Goal: Navigation & Orientation: Find specific page/section

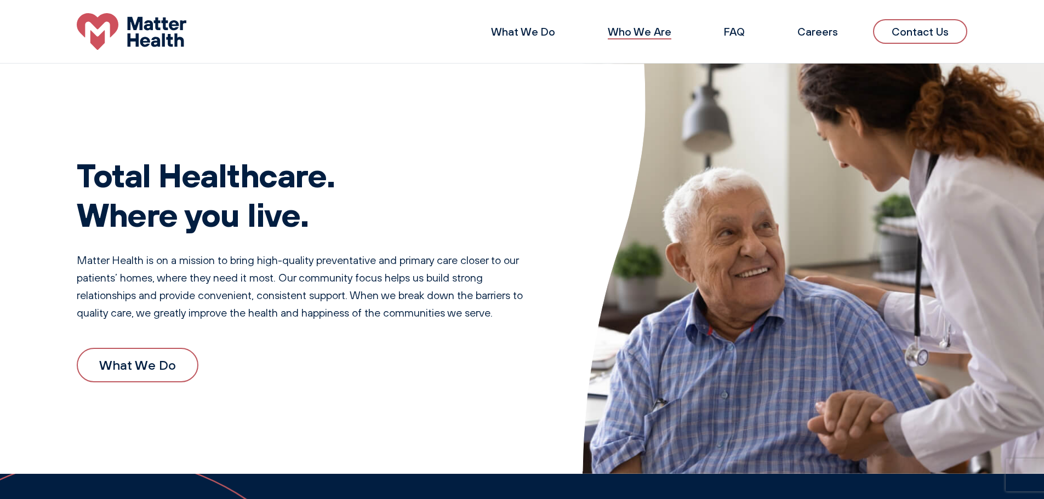
click at [634, 30] on link "Who We Are" at bounding box center [640, 32] width 64 height 14
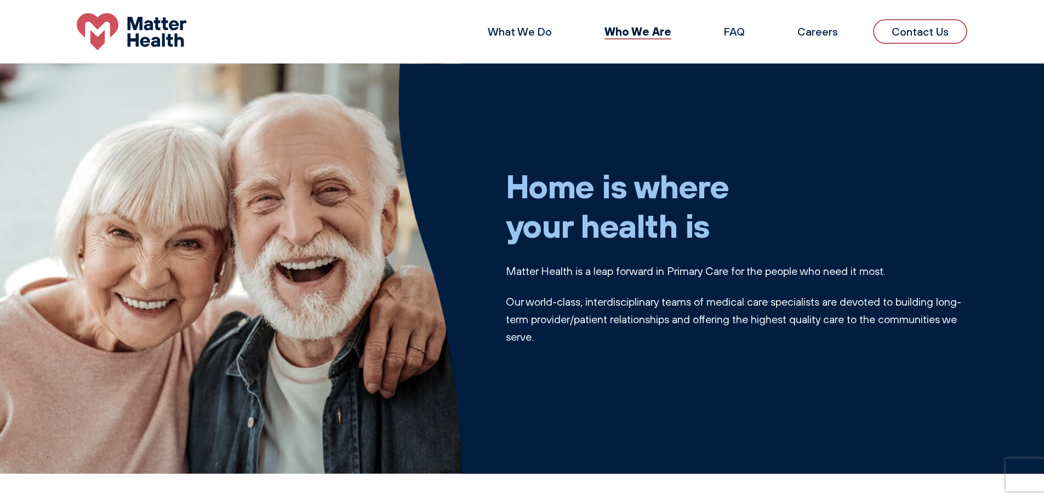
click at [631, 31] on link "Who We Are" at bounding box center [638, 31] width 67 height 14
click at [736, 33] on link "FAQ" at bounding box center [734, 32] width 21 height 14
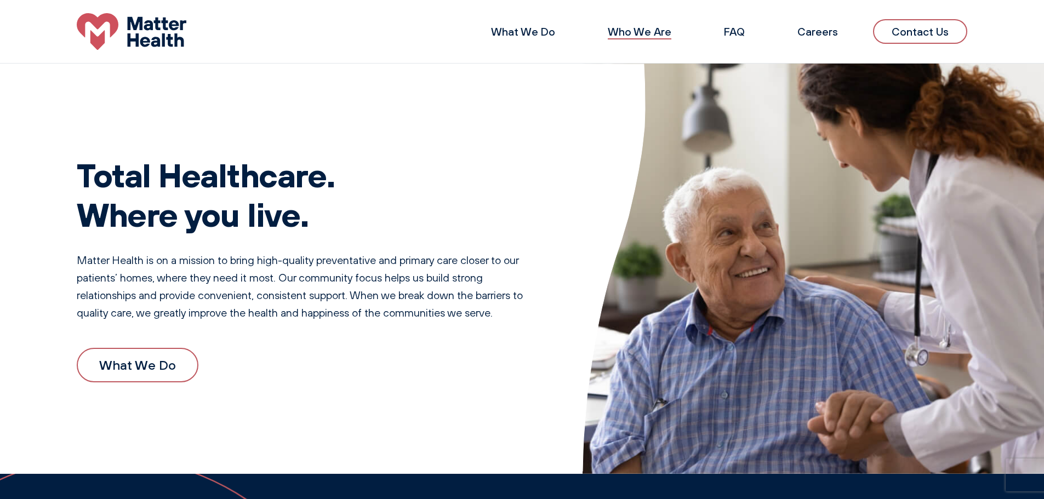
click at [649, 32] on link "Who We Are" at bounding box center [640, 32] width 64 height 14
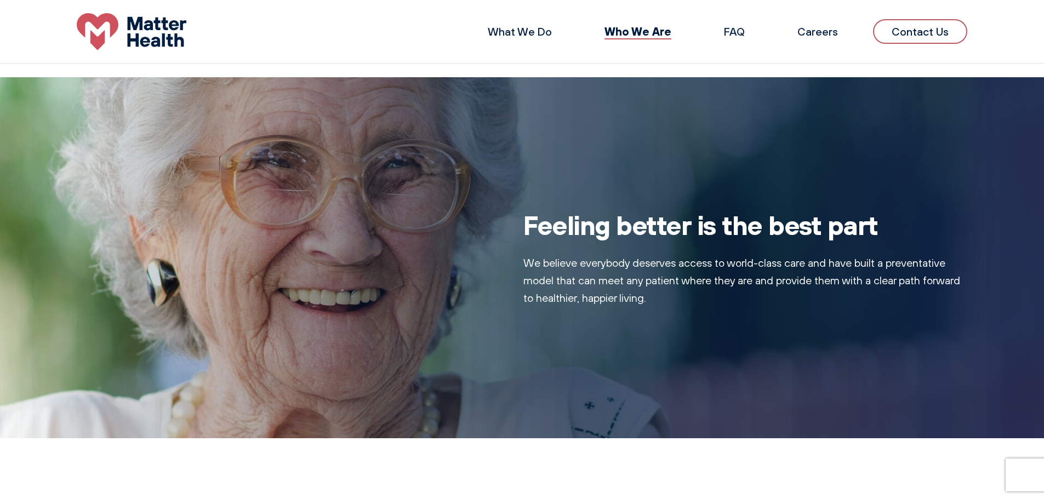
scroll to position [759, 0]
